Goal: Information Seeking & Learning: Learn about a topic

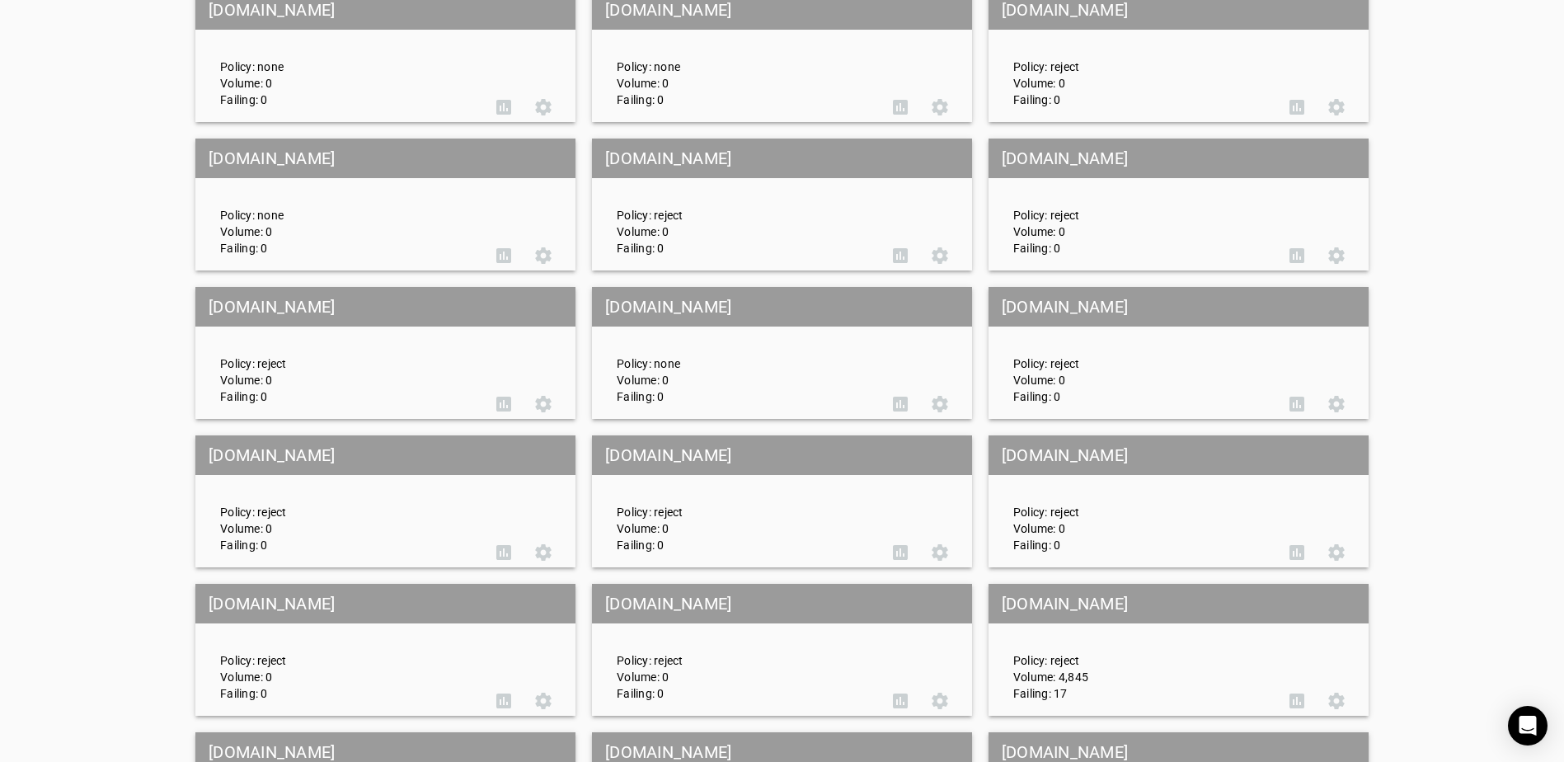
scroll to position [2720, 0]
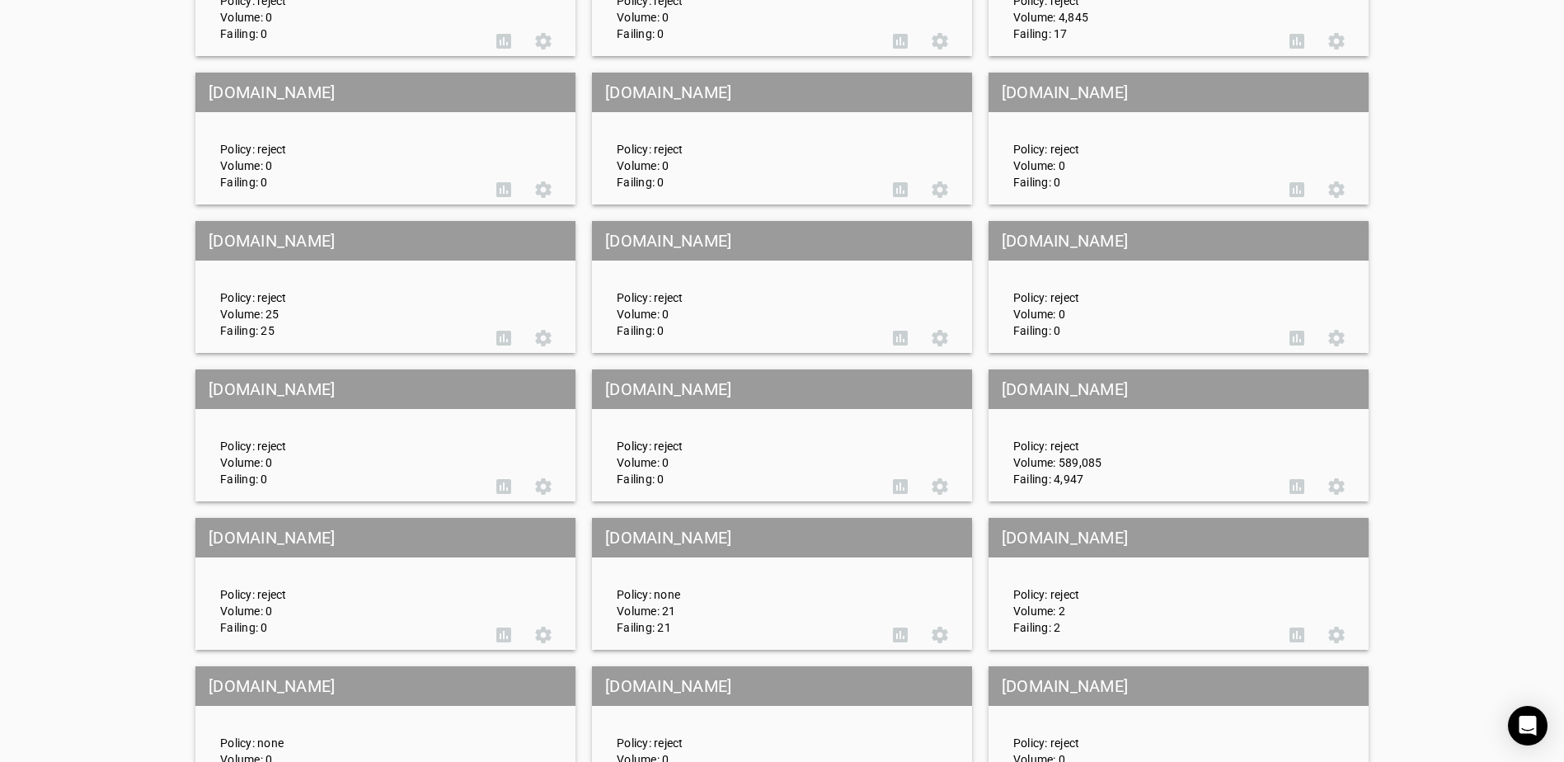
click at [1151, 382] on mat-grid-tile-header "[DOMAIN_NAME]" at bounding box center [1178, 389] width 380 height 40
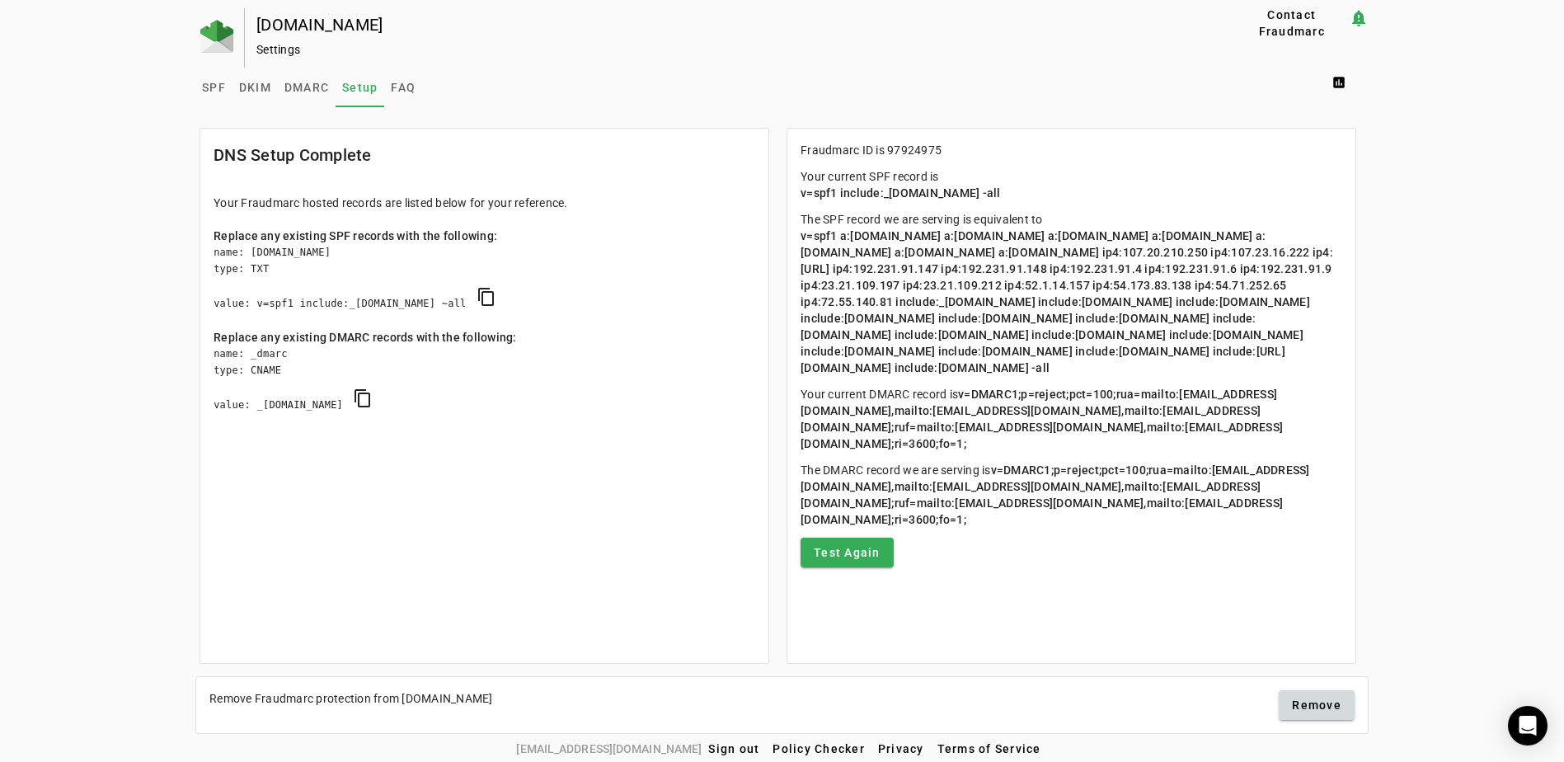
click at [293, 78] on span "DMARC" at bounding box center [306, 88] width 45 height 40
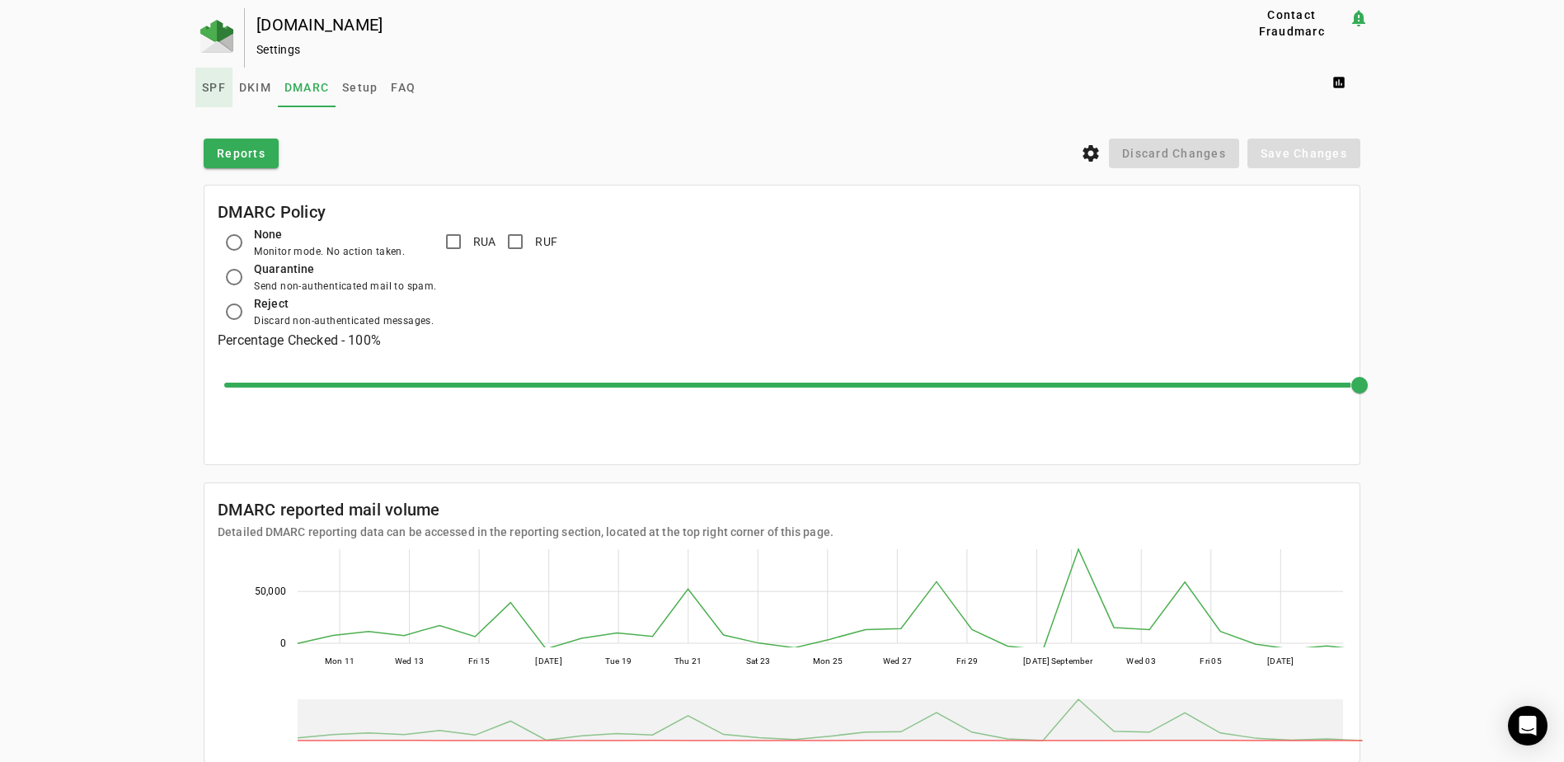
click at [213, 82] on span "SPF" at bounding box center [214, 88] width 24 height 12
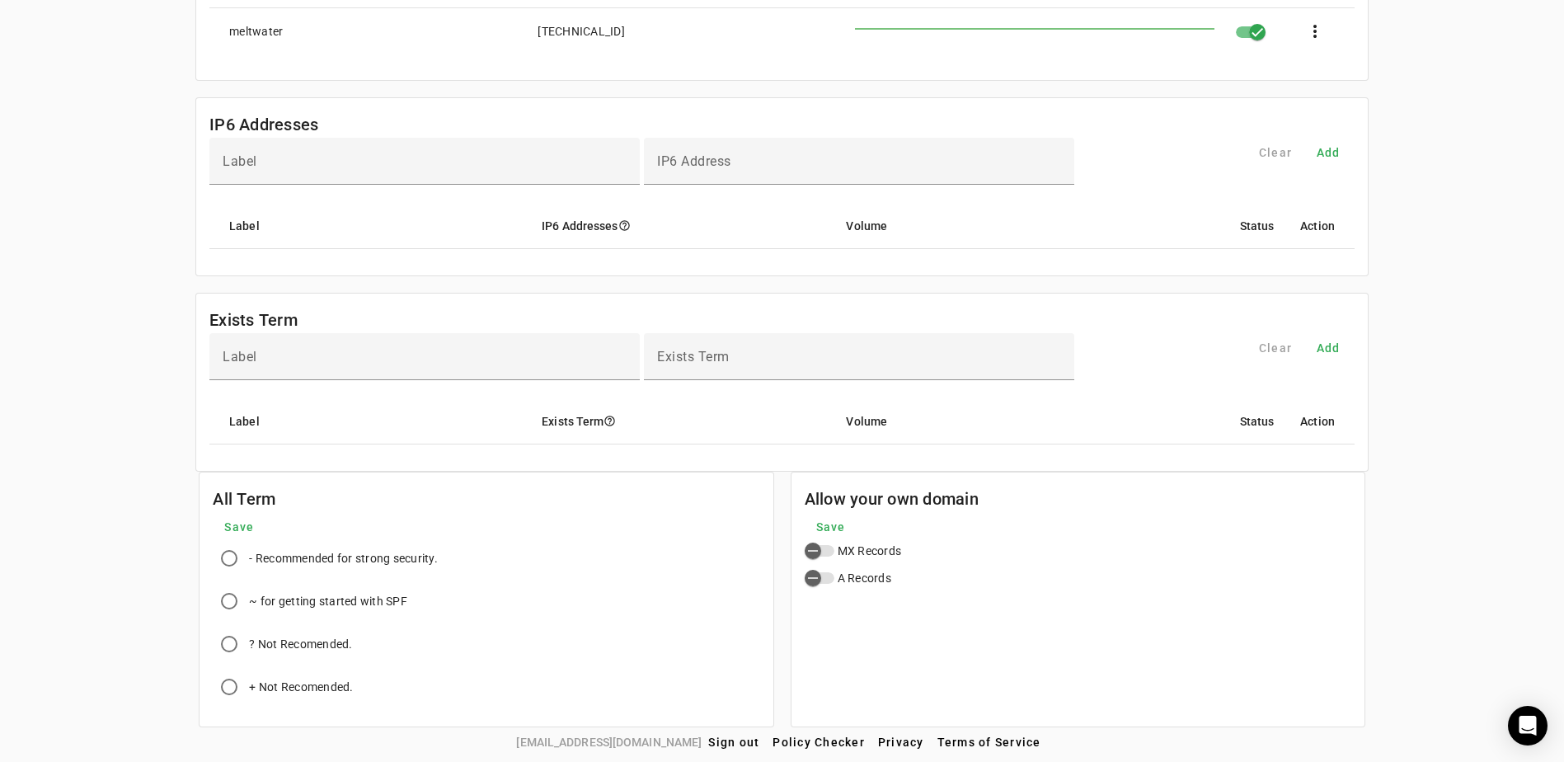
scroll to position [3143, 0]
